Goal: Task Accomplishment & Management: Use online tool/utility

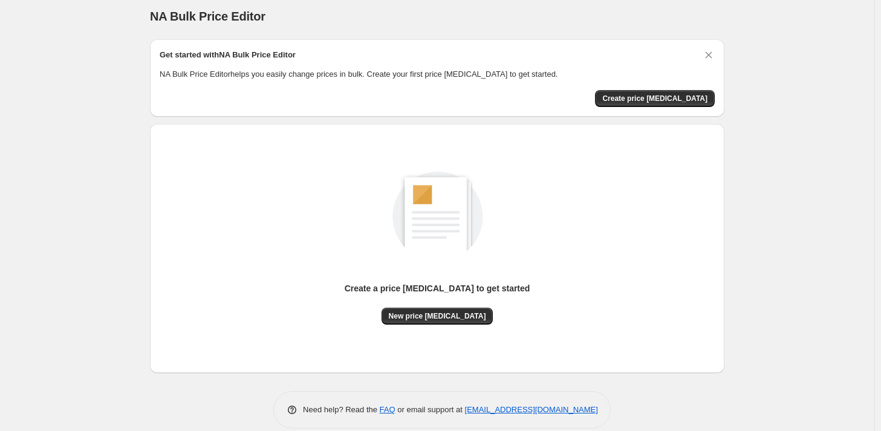
scroll to position [21, 0]
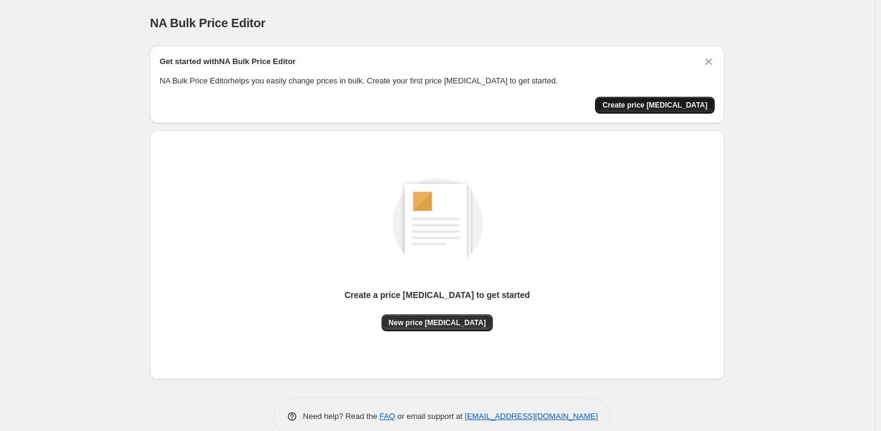
click at [667, 102] on span "Create price change job" at bounding box center [654, 105] width 105 height 10
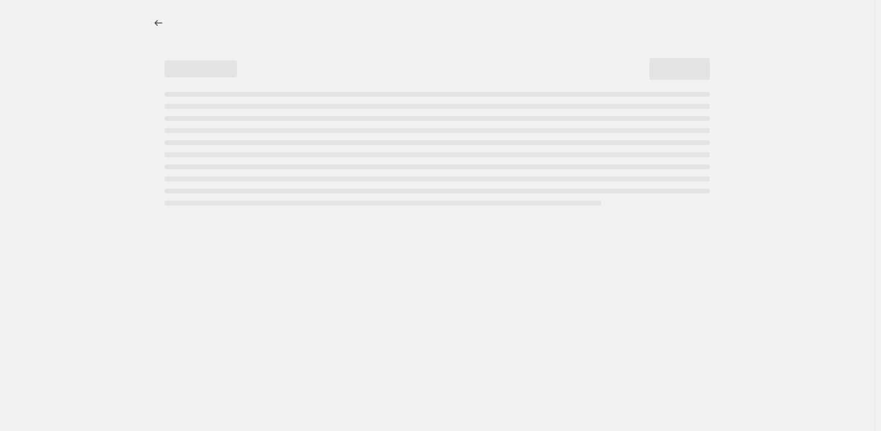
select select "percentage"
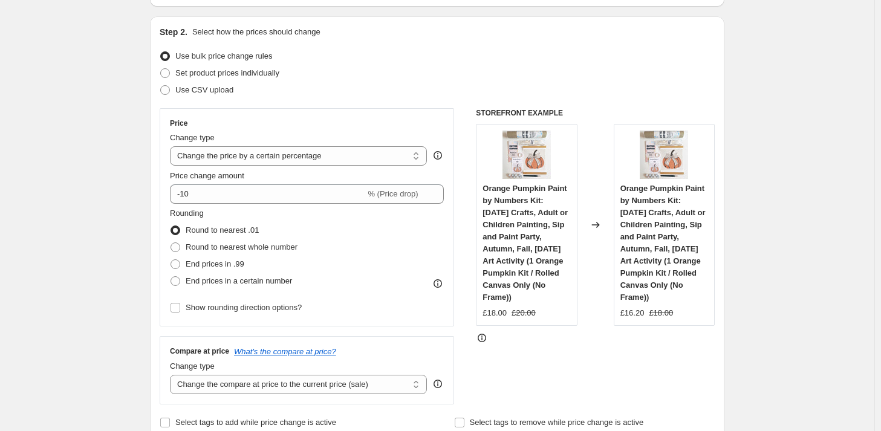
scroll to position [121, 0]
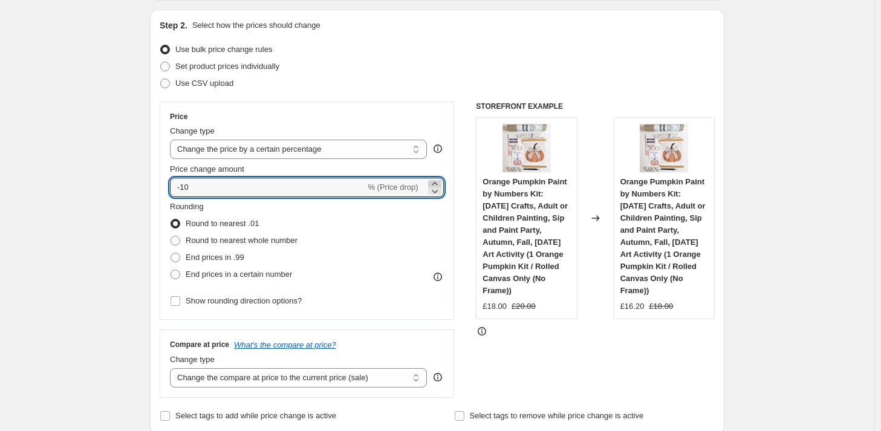
click at [436, 182] on icon at bounding box center [435, 184] width 12 height 12
click at [439, 189] on icon at bounding box center [435, 191] width 12 height 12
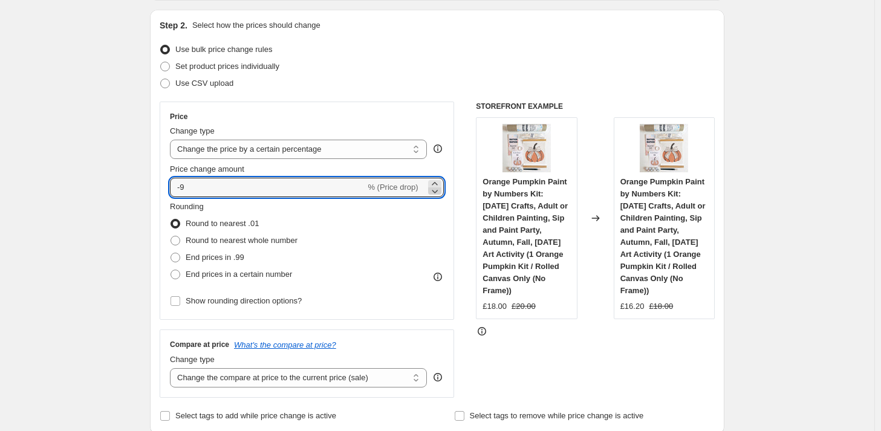
click at [439, 189] on icon at bounding box center [435, 191] width 12 height 12
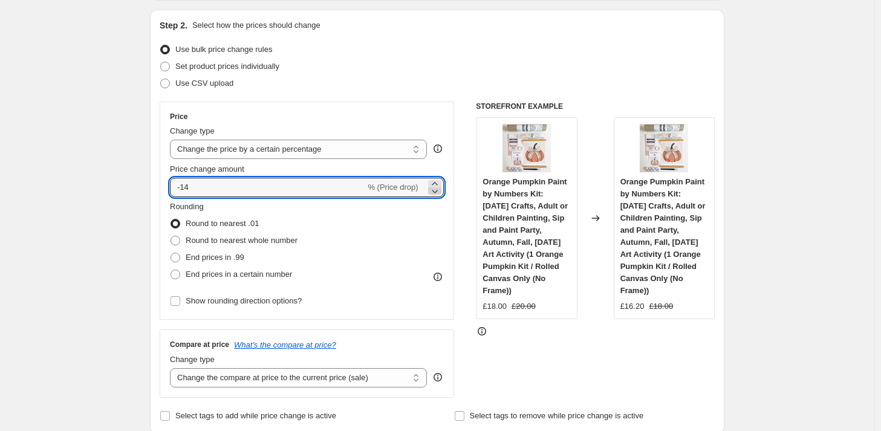
click at [439, 189] on icon at bounding box center [435, 191] width 12 height 12
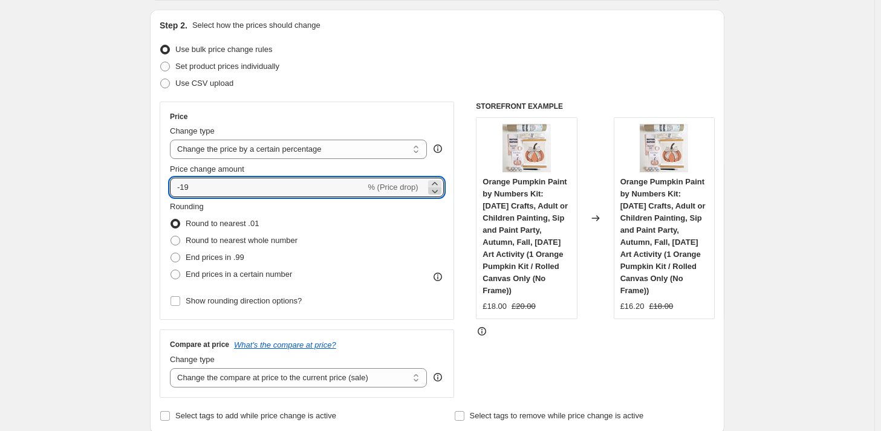
click at [439, 189] on icon at bounding box center [435, 191] width 12 height 12
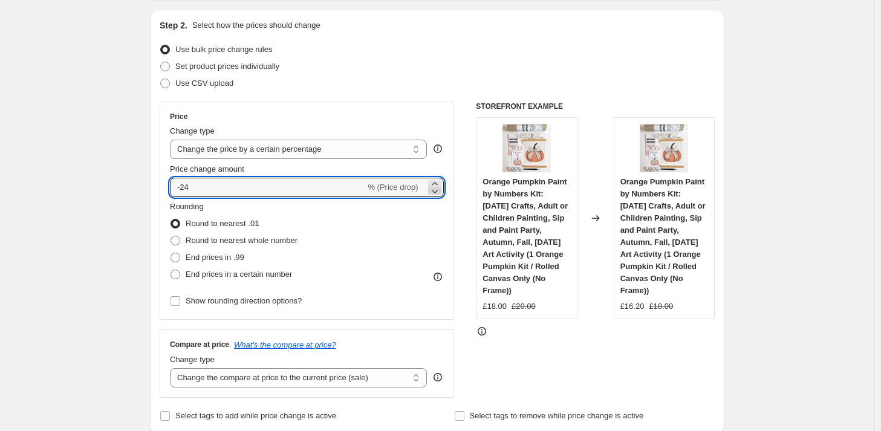
click at [438, 195] on icon at bounding box center [435, 191] width 12 height 12
type input "-25"
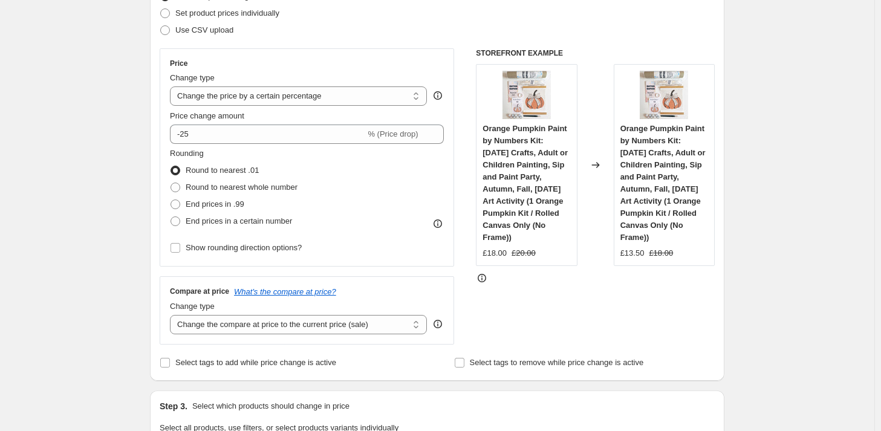
scroll to position [181, 0]
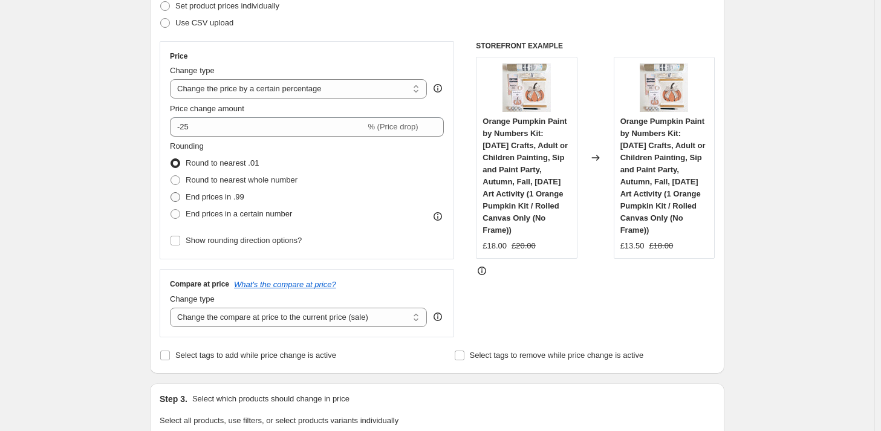
click at [179, 194] on span at bounding box center [175, 197] width 10 height 10
click at [171, 193] on input "End prices in .99" at bounding box center [170, 192] width 1 height 1
radio input "true"
click at [180, 237] on input "Show rounding direction options?" at bounding box center [175, 241] width 10 height 10
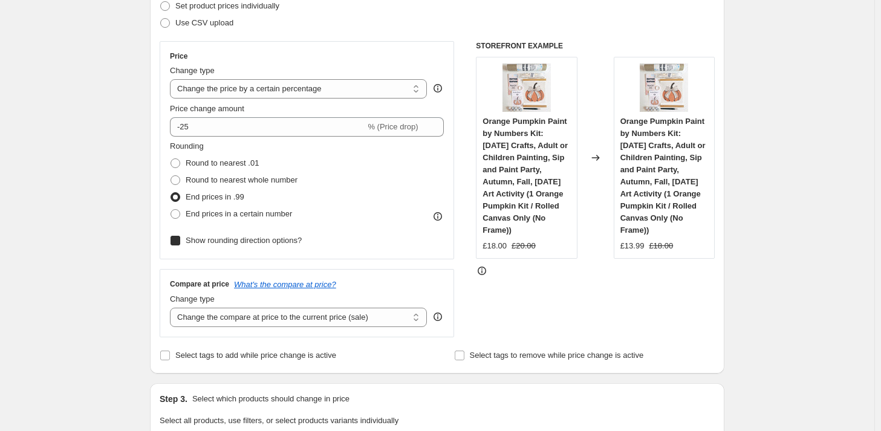
checkbox input "true"
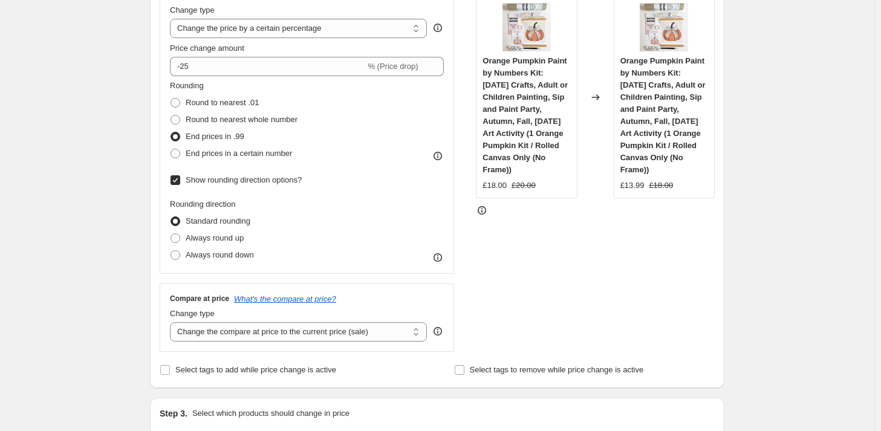
scroll to position [363, 0]
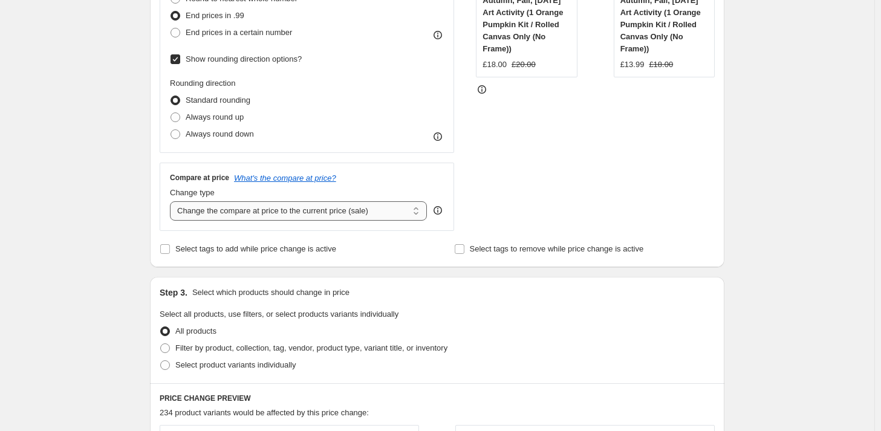
click at [359, 215] on select "Change the compare at price to the current price (sale) Change the compare at p…" at bounding box center [298, 210] width 257 height 19
click at [144, 226] on div "Step 1. Optionally give your price change job a title (eg "March 30% off sale o…" at bounding box center [432, 355] width 584 height 1362
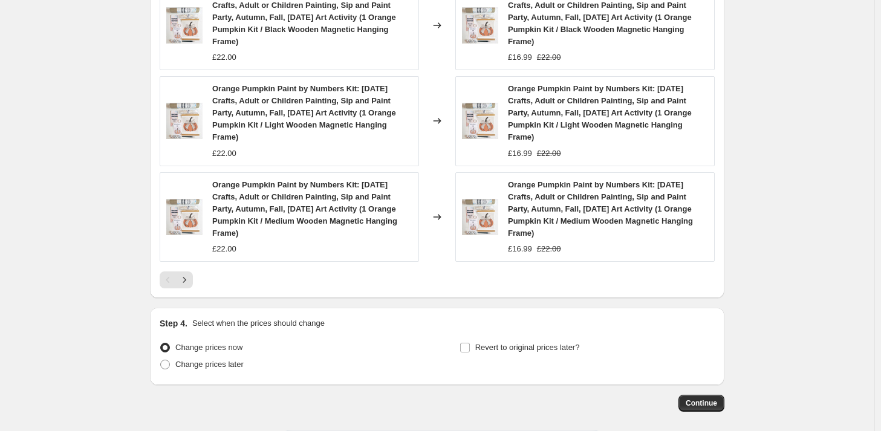
scroll to position [1028, 0]
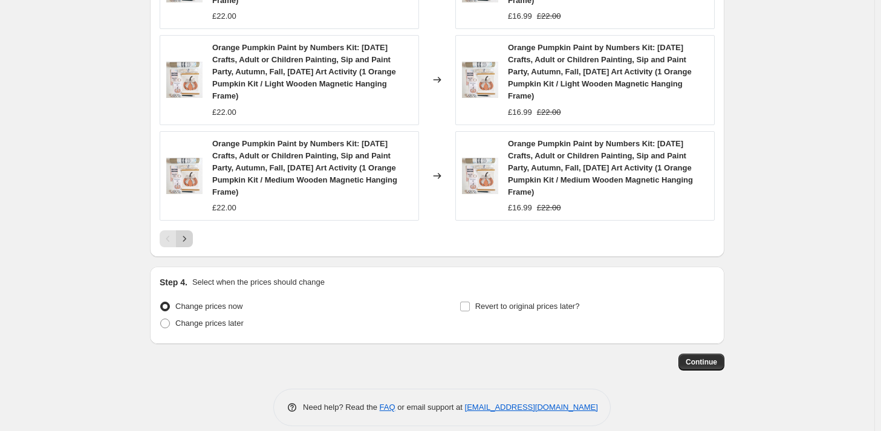
click at [189, 236] on icon "Next" at bounding box center [184, 239] width 12 height 12
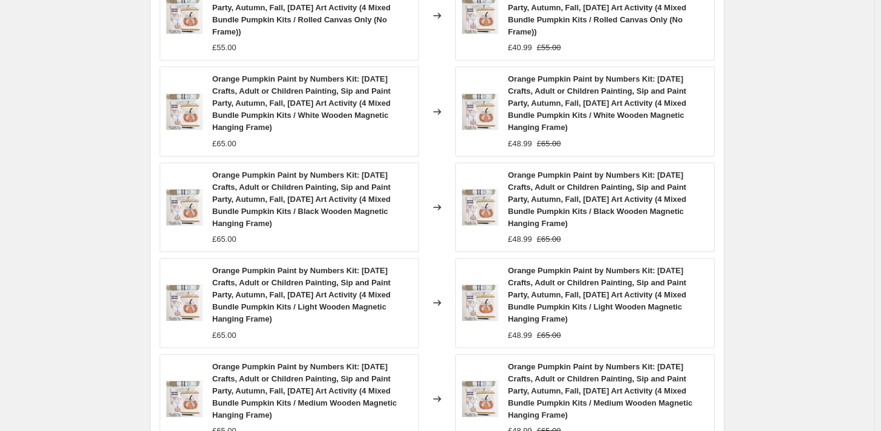
scroll to position [967, 0]
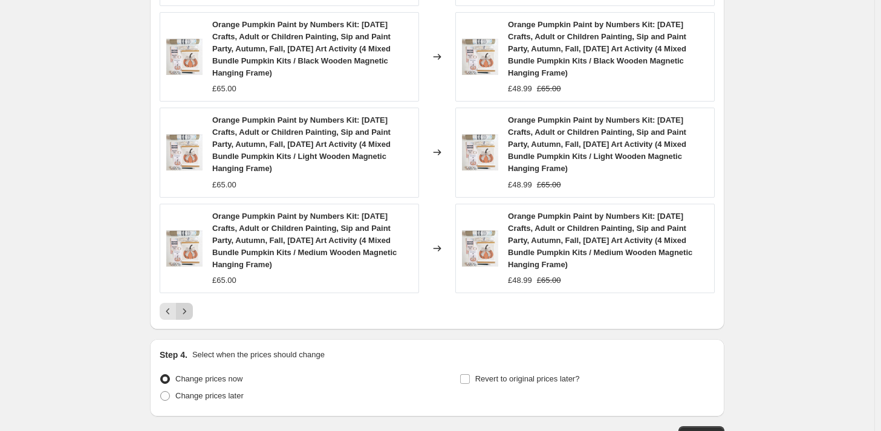
click at [190, 305] on icon "Next" at bounding box center [184, 311] width 12 height 12
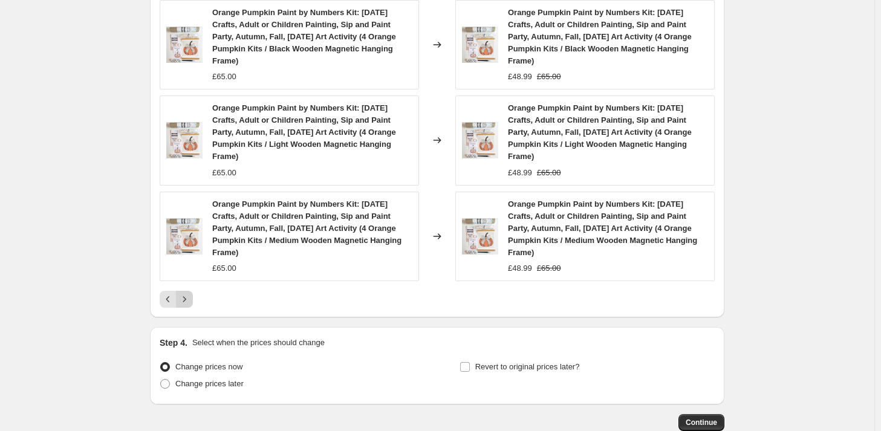
click at [190, 302] on icon "Next" at bounding box center [184, 299] width 12 height 12
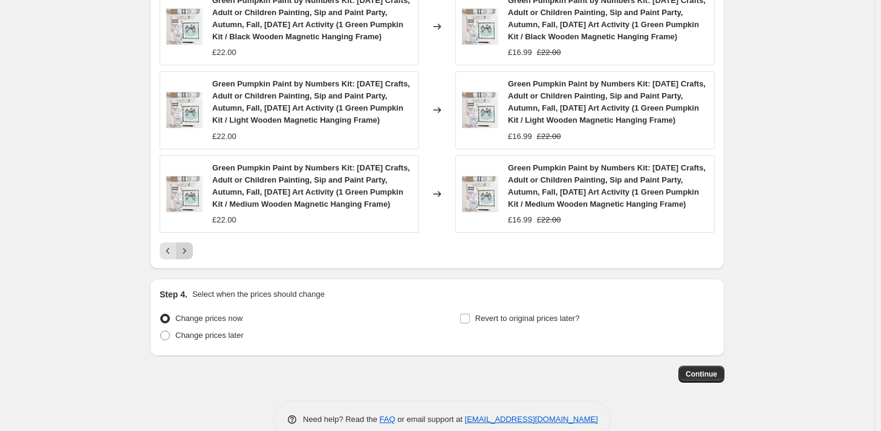
click at [190, 257] on icon "Next" at bounding box center [184, 251] width 12 height 12
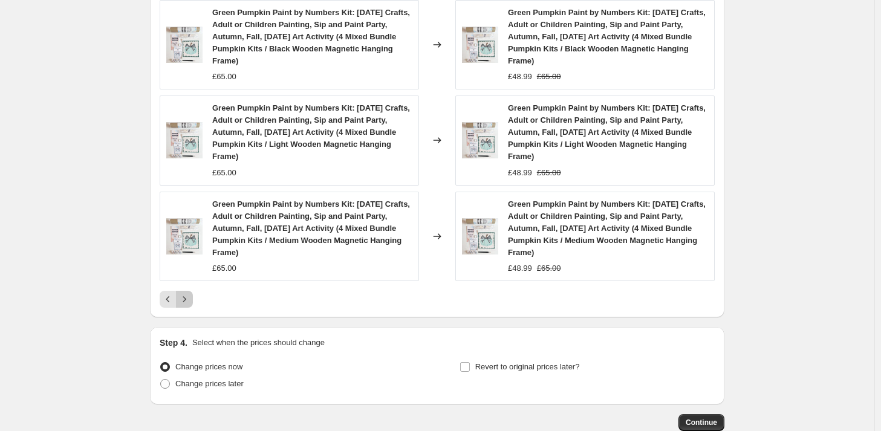
click at [187, 305] on icon "Next" at bounding box center [184, 299] width 12 height 12
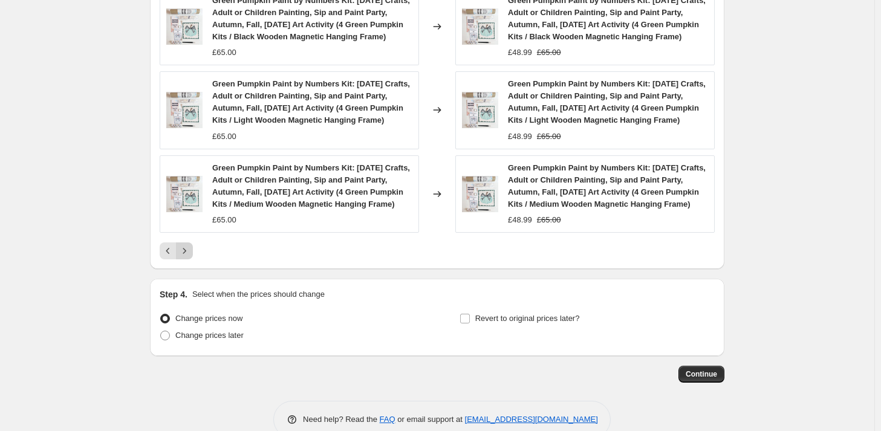
click at [187, 257] on icon "Next" at bounding box center [184, 251] width 12 height 12
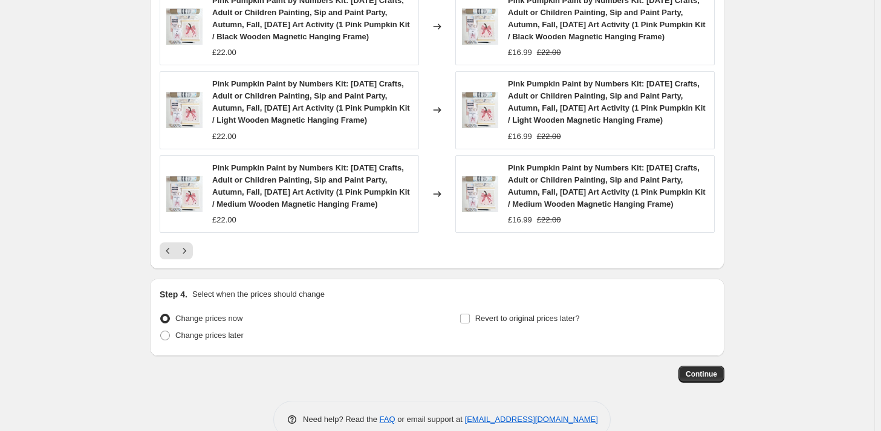
click at [189, 257] on icon "Next" at bounding box center [184, 251] width 12 height 12
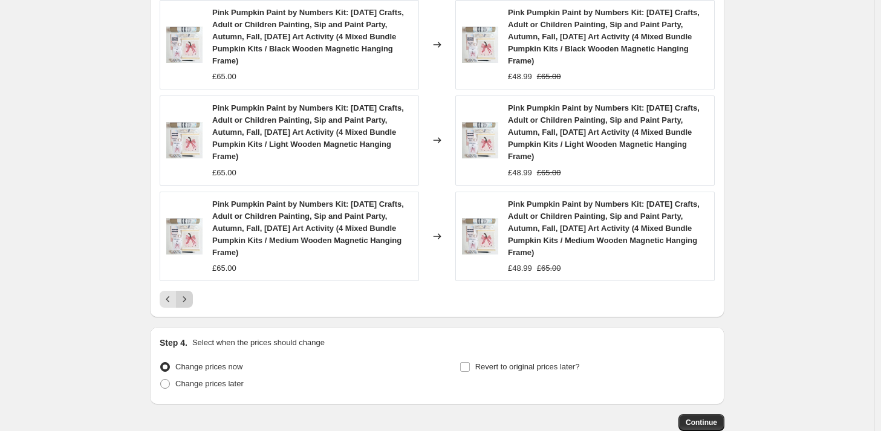
click at [189, 305] on icon "Next" at bounding box center [184, 299] width 12 height 12
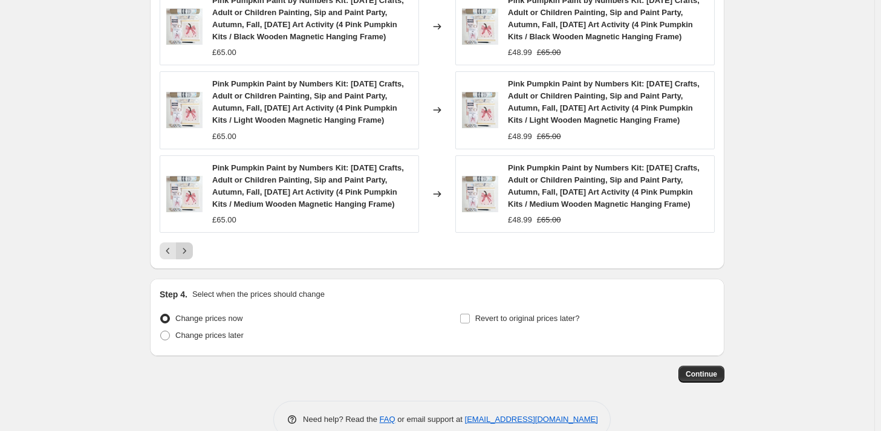
click at [190, 259] on button "Next" at bounding box center [184, 250] width 17 height 17
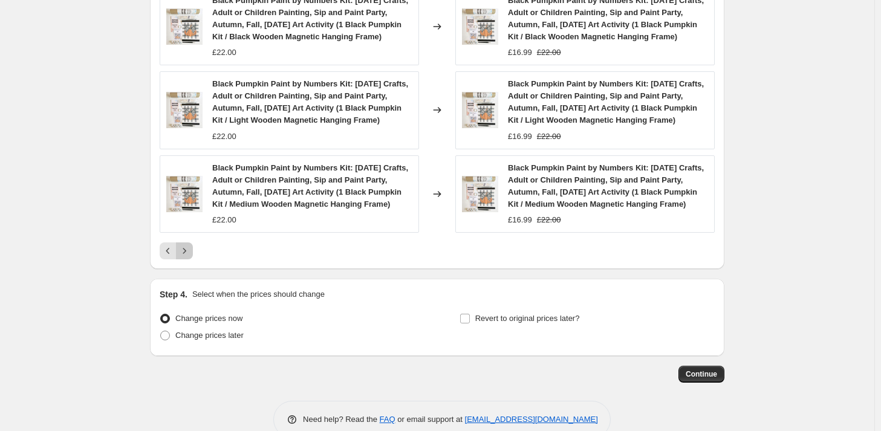
click at [190, 257] on icon "Next" at bounding box center [184, 251] width 12 height 12
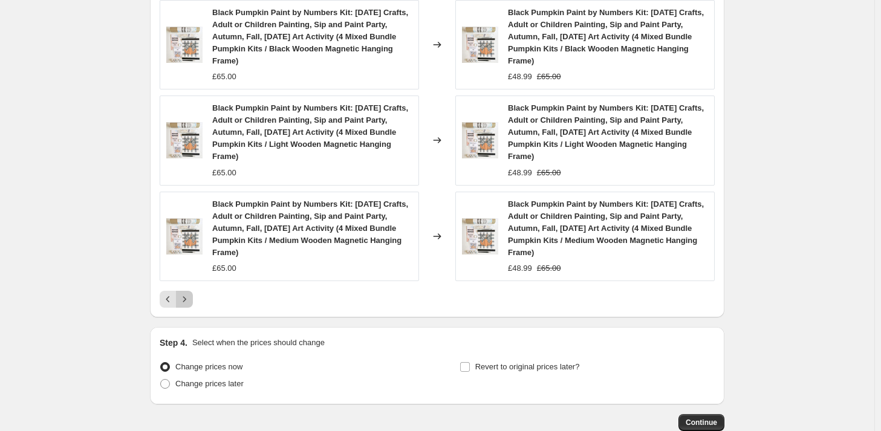
click at [190, 305] on icon "Next" at bounding box center [184, 299] width 12 height 12
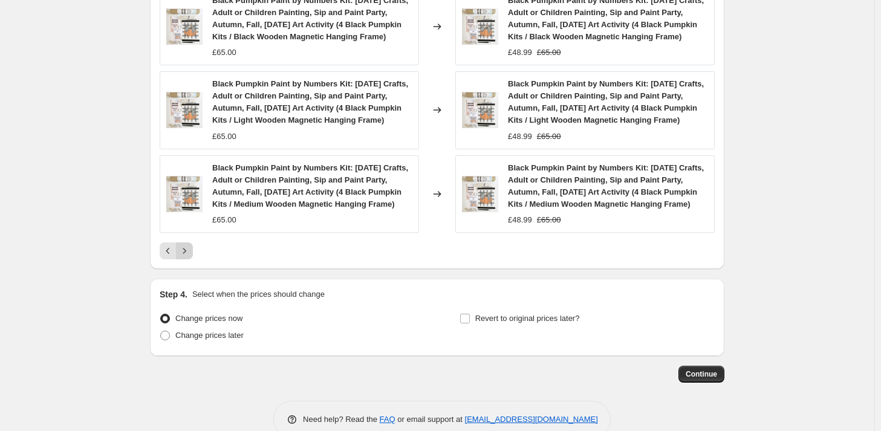
click at [190, 257] on icon "Next" at bounding box center [184, 251] width 12 height 12
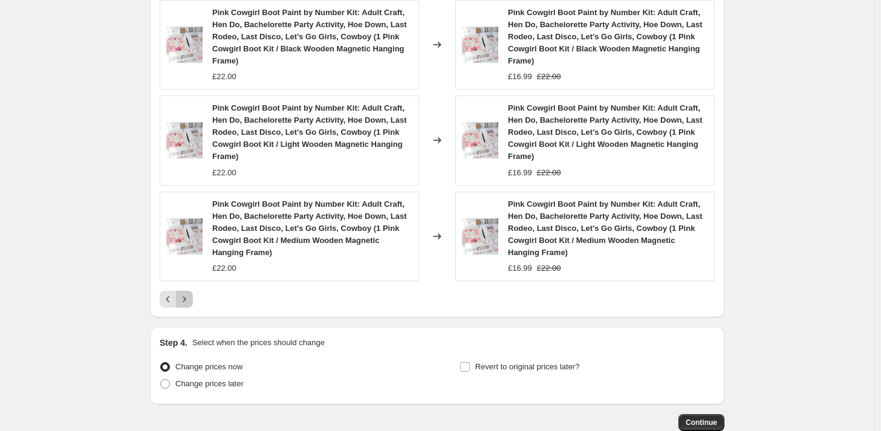
click at [190, 296] on icon "Next" at bounding box center [184, 299] width 12 height 12
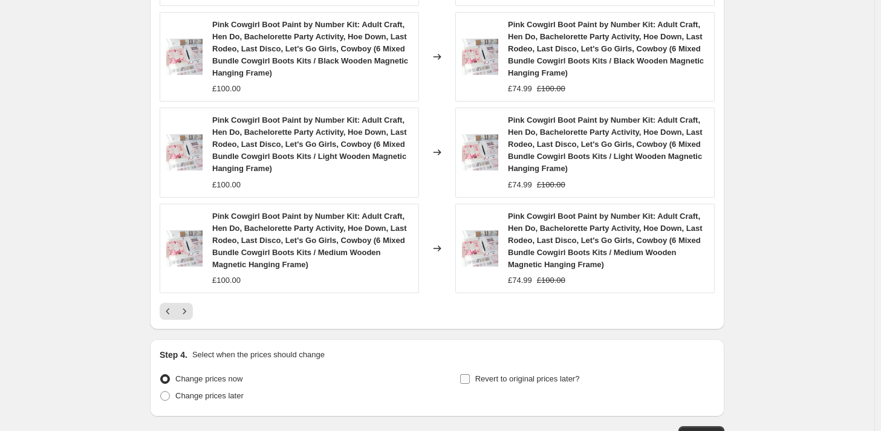
click at [473, 373] on label "Revert to original prices later?" at bounding box center [519, 379] width 120 height 17
click at [470, 374] on input "Revert to original prices later?" at bounding box center [465, 379] width 10 height 10
checkbox input "true"
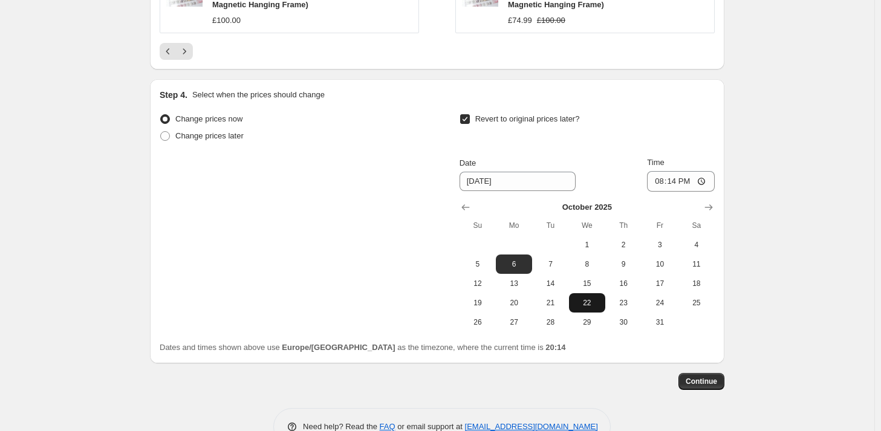
scroll to position [1257, 0]
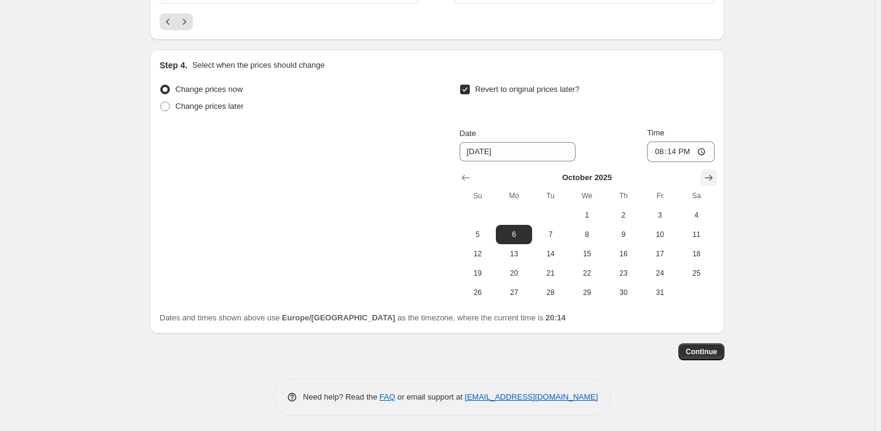
click at [711, 178] on icon "Show next month, November 2025" at bounding box center [709, 178] width 12 height 12
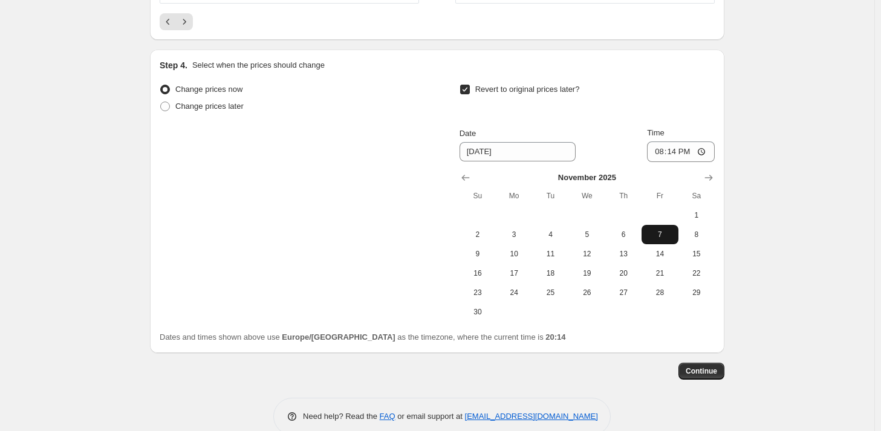
click at [659, 233] on span "7" at bounding box center [659, 235] width 27 height 10
type input "11/7/2025"
click at [391, 222] on div "Change prices now Change prices later Revert to original prices later? Date 11/…" at bounding box center [437, 201] width 555 height 241
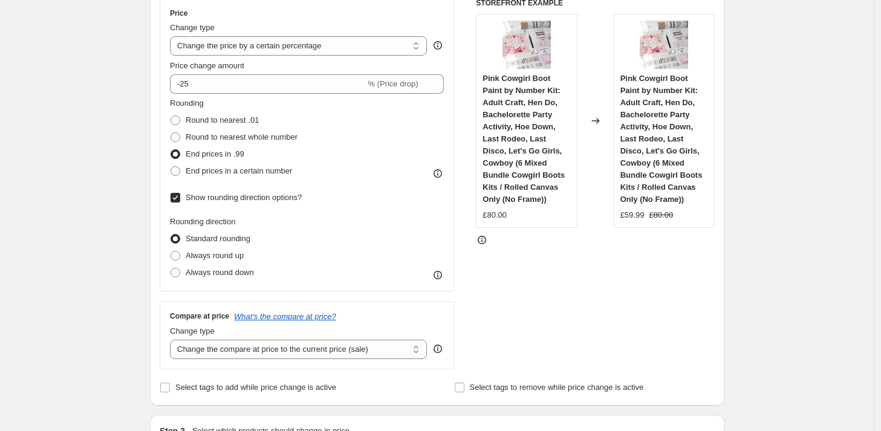
scroll to position [0, 0]
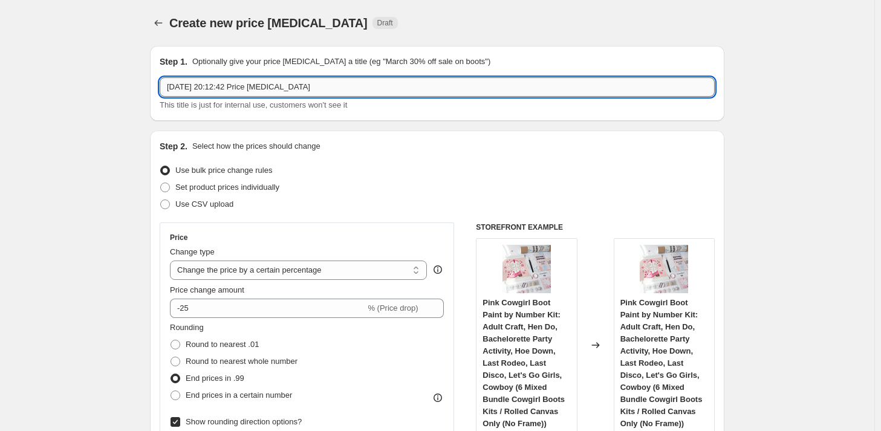
click at [308, 82] on input "29 Sept 2025, 20:12:42 Price change job" at bounding box center [437, 86] width 555 height 19
drag, startPoint x: 336, startPoint y: 86, endPoint x: 162, endPoint y: 88, distance: 174.1
click at [162, 88] on div "Step 1. Optionally give your price change job a title (eg "March 30% off sale o…" at bounding box center [437, 83] width 574 height 75
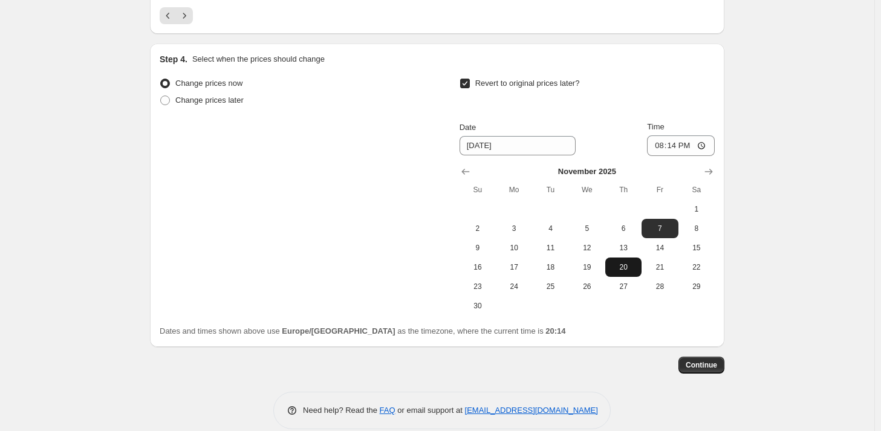
scroll to position [1270, 0]
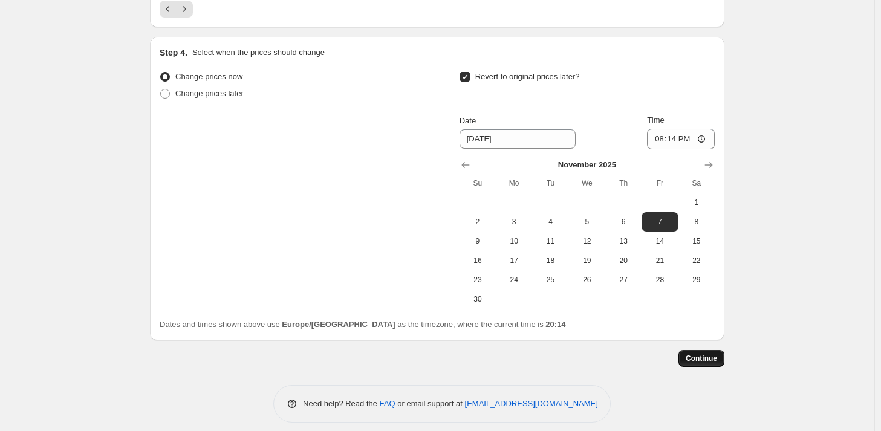
type input "Trial storewide discount (25%)"
click at [703, 360] on span "Continue" at bounding box center [701, 359] width 31 height 10
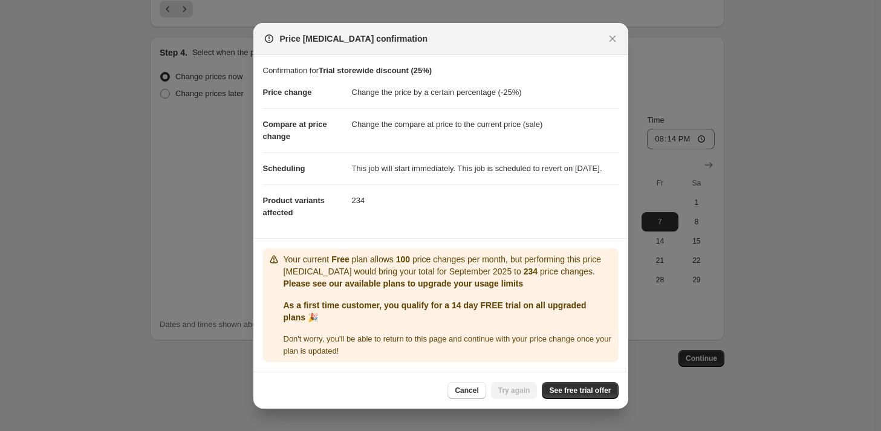
scroll to position [1, 0]
click at [570, 389] on link "See free trial offer" at bounding box center [580, 390] width 76 height 17
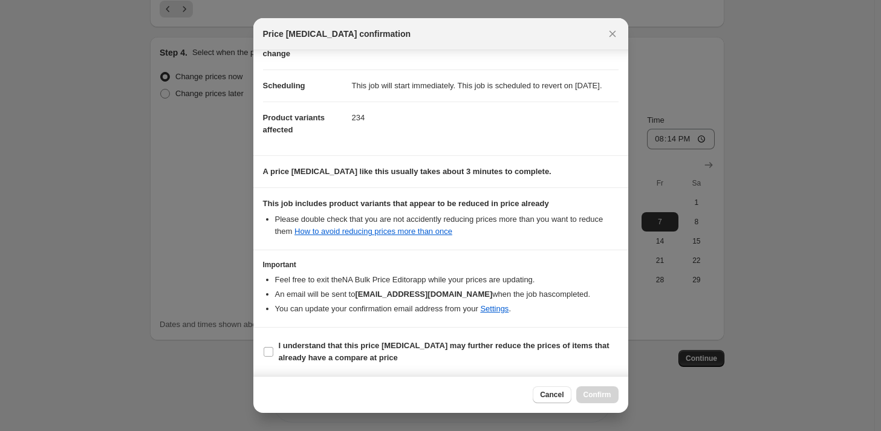
scroll to position [88, 0]
click at [554, 394] on span "Cancel" at bounding box center [552, 395] width 24 height 10
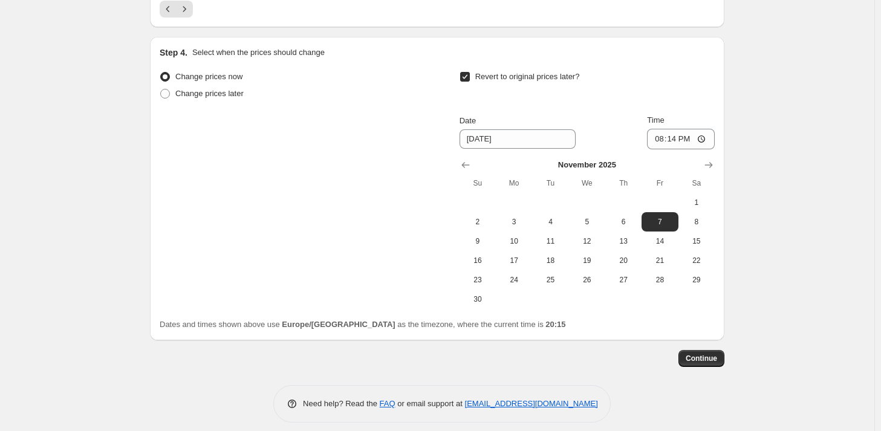
click at [470, 73] on input "Revert to original prices later?" at bounding box center [465, 77] width 10 height 10
checkbox input "false"
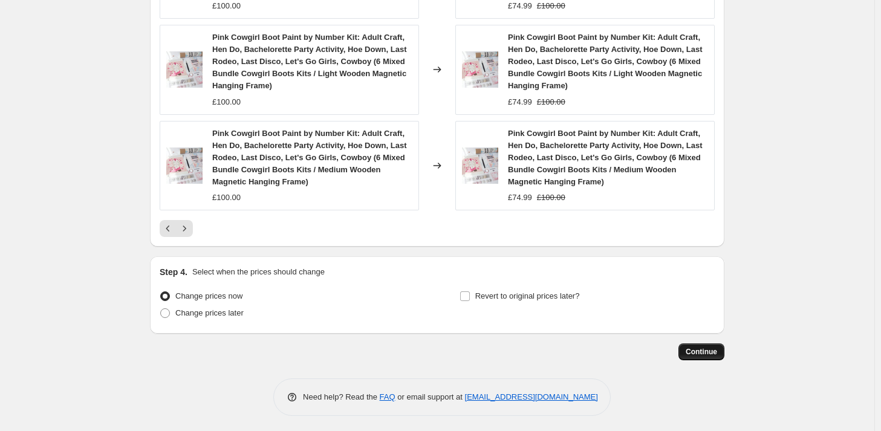
click at [707, 350] on span "Continue" at bounding box center [701, 352] width 31 height 10
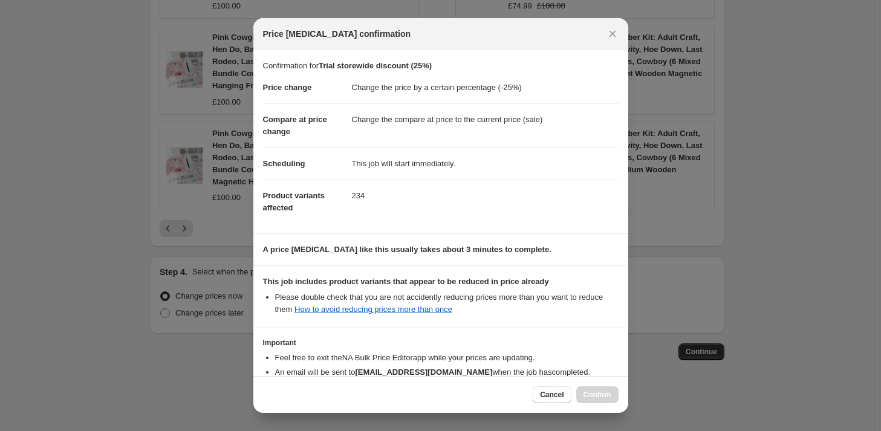
scroll to position [76, 0]
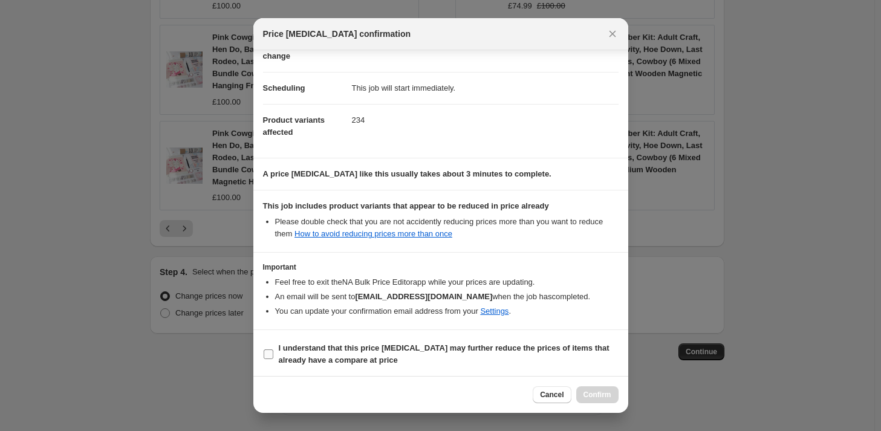
click at [266, 350] on input "I understand that this price change job may further reduce the prices of items …" at bounding box center [269, 354] width 10 height 10
checkbox input "true"
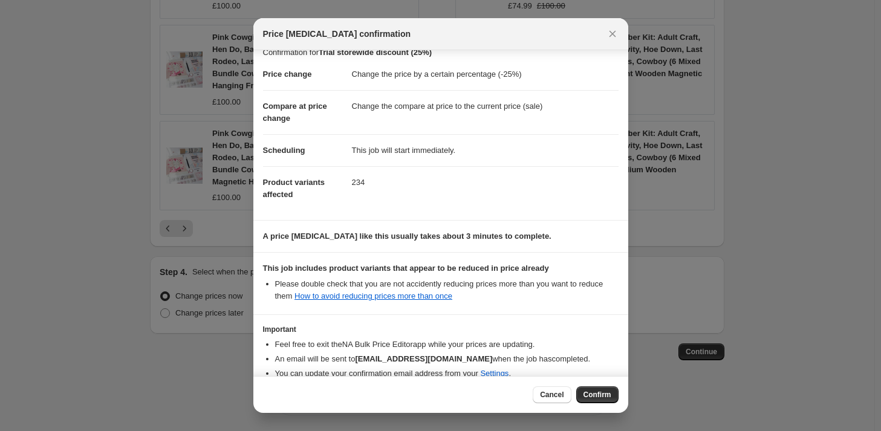
scroll to position [0, 0]
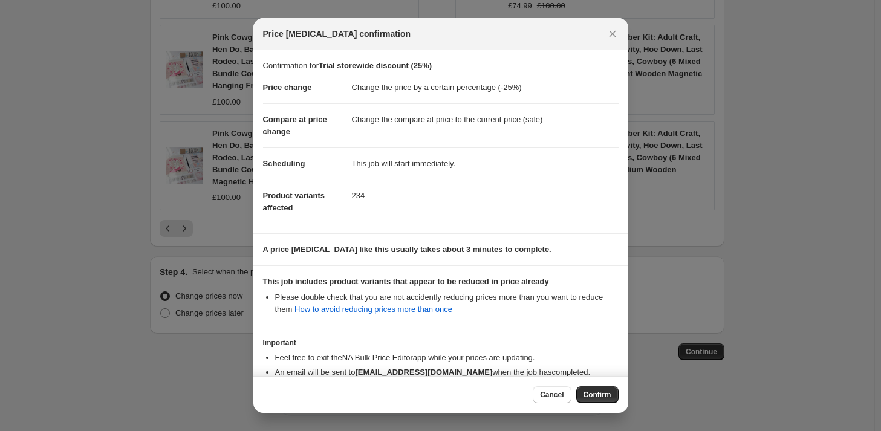
click at [596, 397] on span "Confirm" at bounding box center [597, 395] width 28 height 10
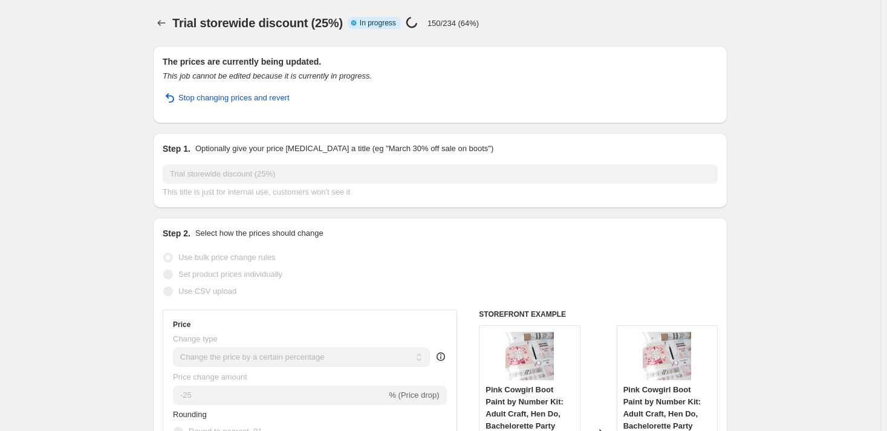
select select "percentage"
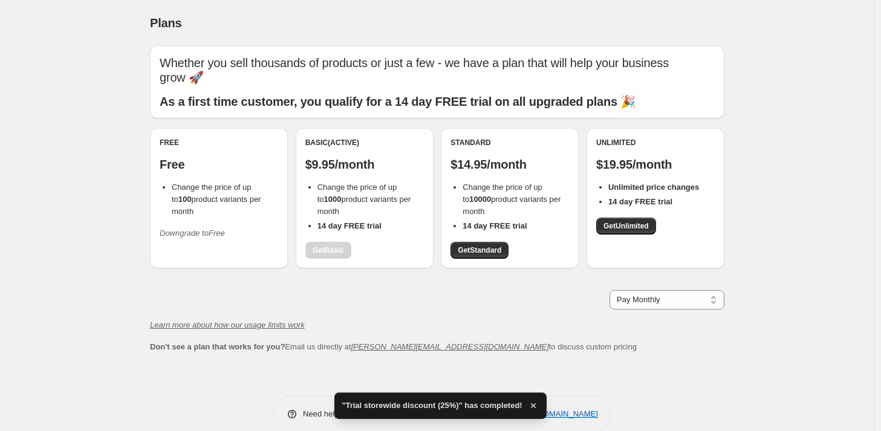
click at [239, 255] on div "Free Free Change the price of up to 100 product variants per month Downgrade to…" at bounding box center [219, 198] width 138 height 140
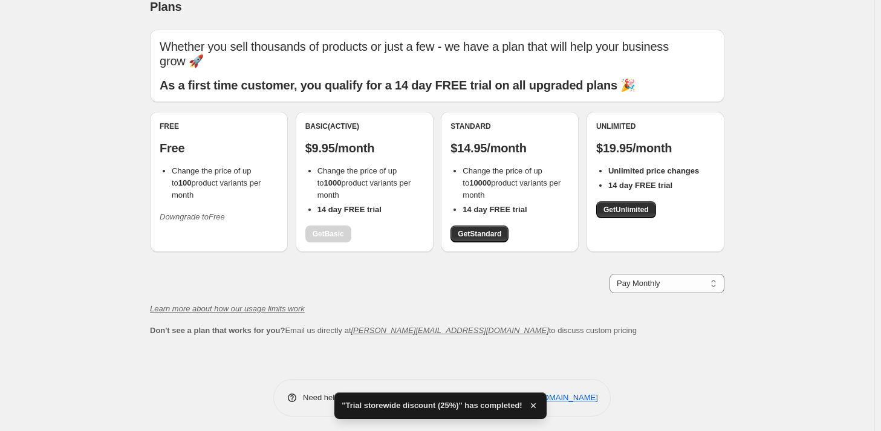
scroll to position [19, 0]
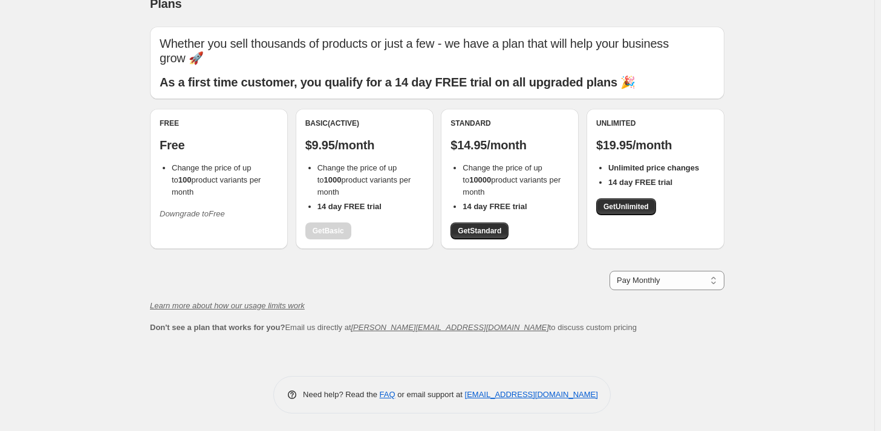
click at [217, 209] on icon "Downgrade to Free" at bounding box center [192, 213] width 65 height 9
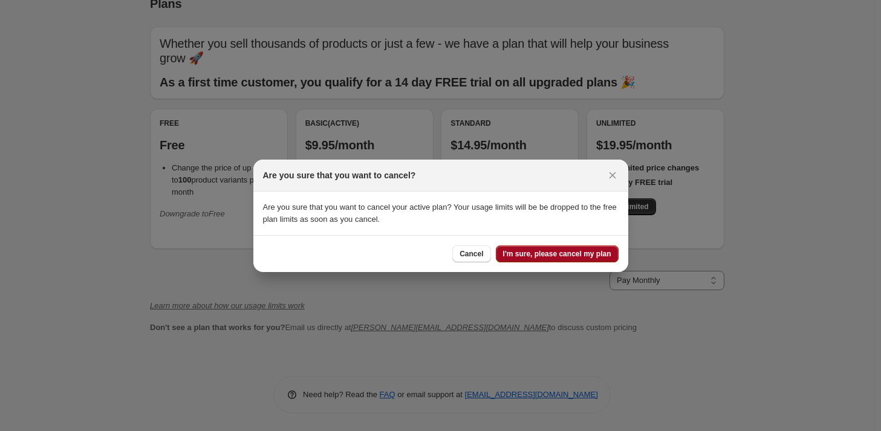
click at [562, 258] on span "I'm sure, please cancel my plan" at bounding box center [557, 254] width 108 height 10
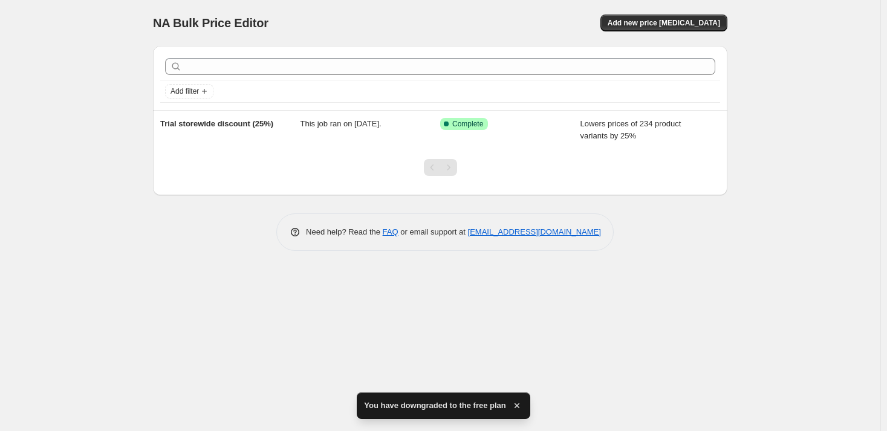
click at [208, 227] on div "Need help? Read the FAQ or email support at support+a65106@northern-apps.com" at bounding box center [445, 231] width 565 height 37
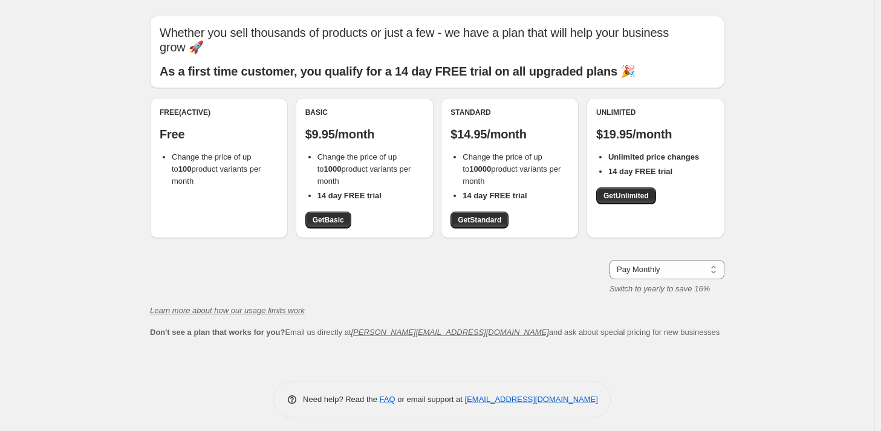
scroll to position [35, 0]
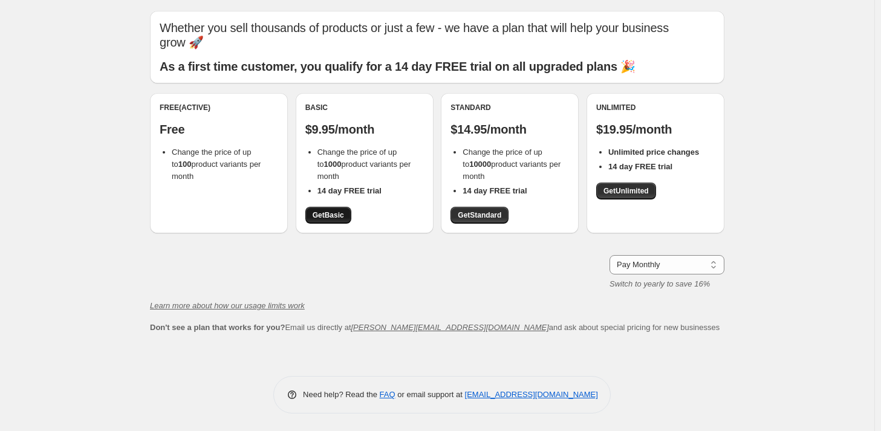
click at [336, 213] on span "Get Basic" at bounding box center [328, 215] width 31 height 10
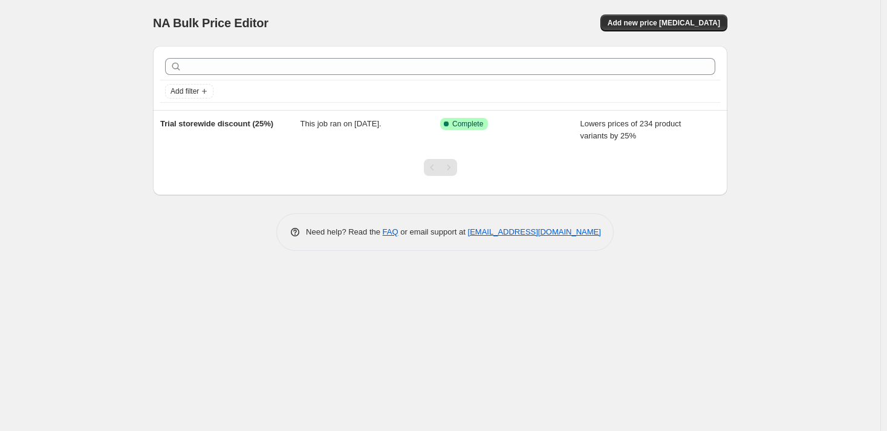
click at [72, 313] on div "NA Bulk Price Editor. This page is ready NA Bulk Price Editor Add new price [ME…" at bounding box center [440, 215] width 880 height 431
click at [122, 242] on div "NA Bulk Price Editor. This page is ready NA Bulk Price Editor Add new price [ME…" at bounding box center [440, 215] width 880 height 431
click at [137, 279] on div "NA Bulk Price Editor. This page is ready NA Bulk Price Editor Add new price [ME…" at bounding box center [440, 215] width 880 height 431
